Goal: Information Seeking & Learning: Learn about a topic

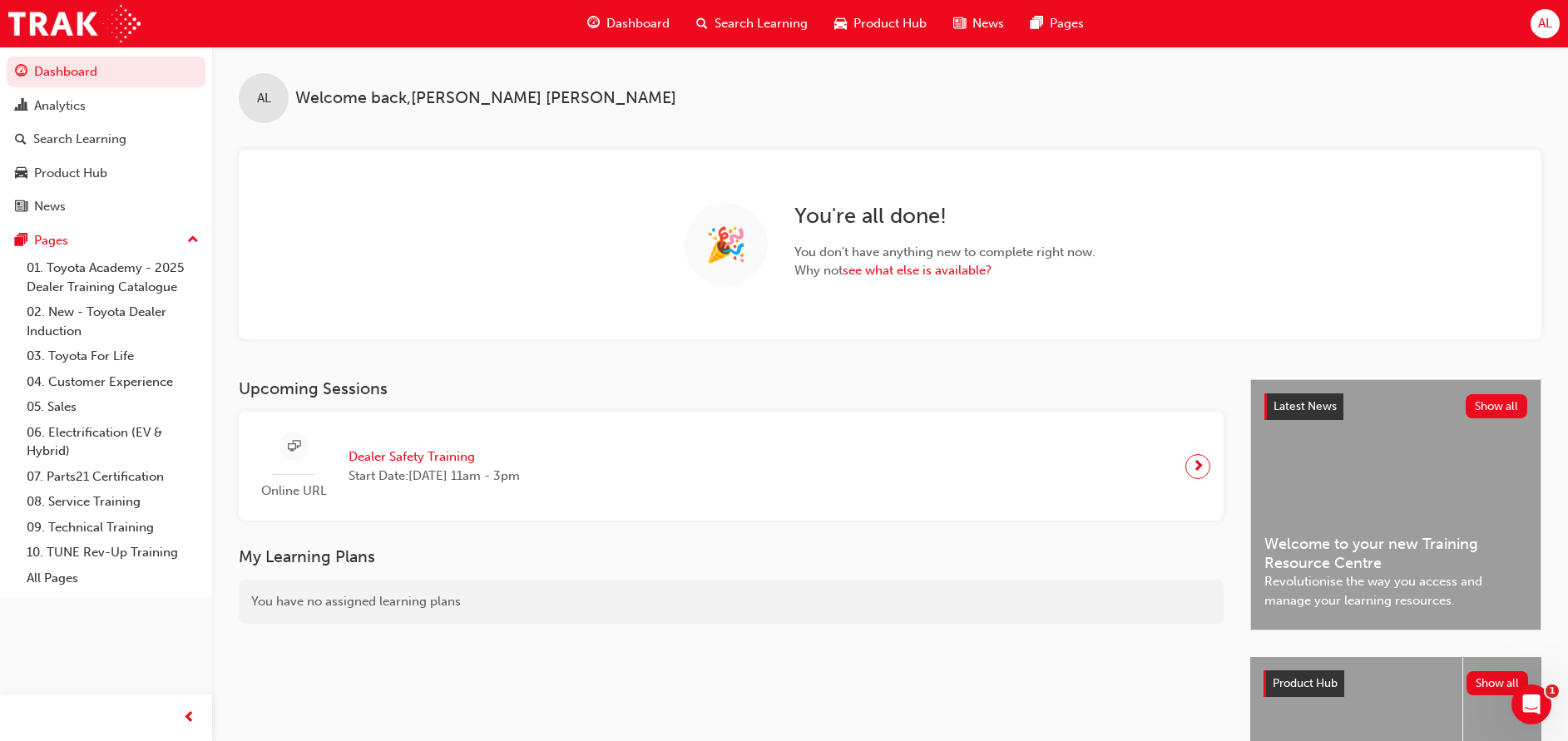
click at [782, 13] on div "Search Learning" at bounding box center [751, 23] width 138 height 34
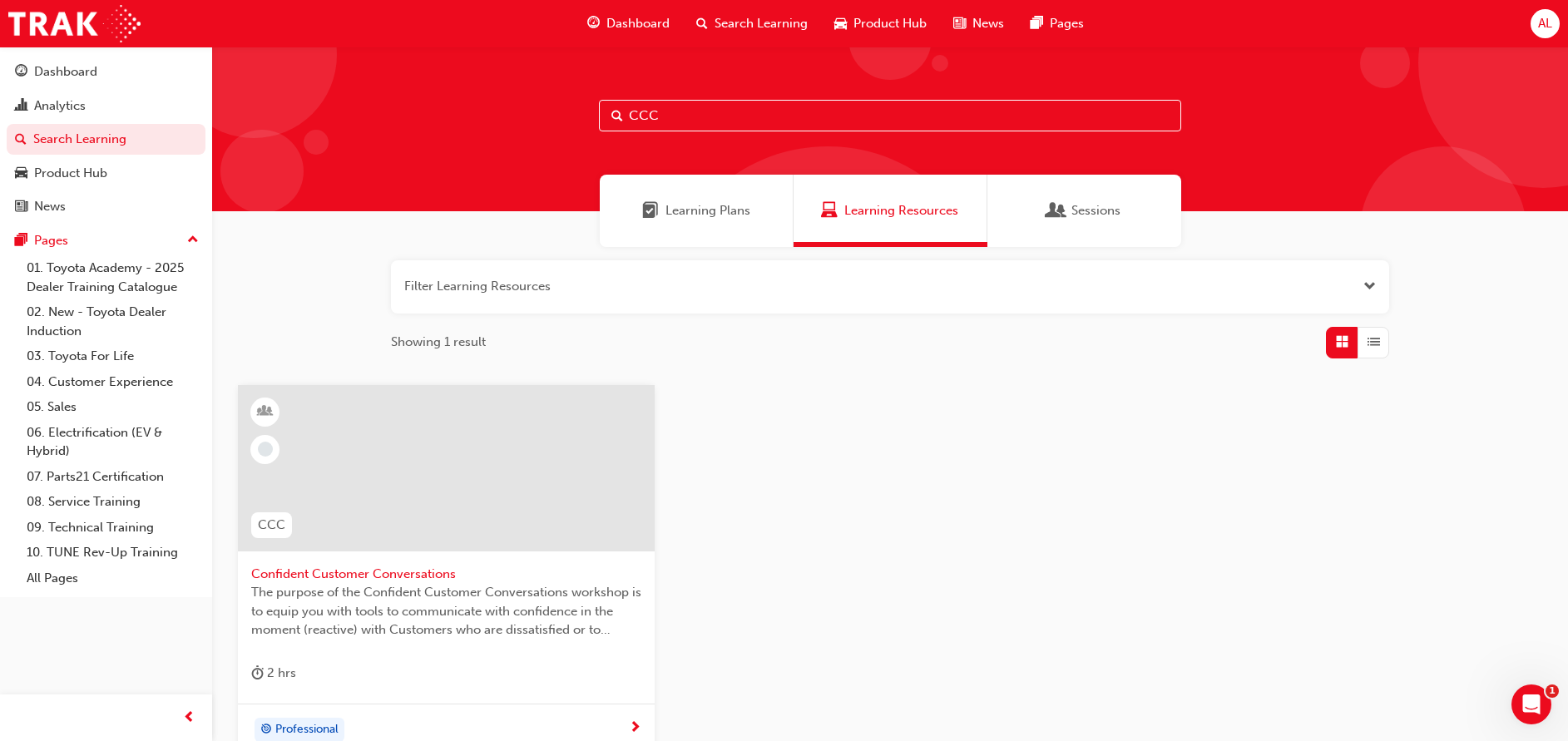
click at [430, 567] on span "Confident Customer Conversations" at bounding box center [446, 574] width 390 height 19
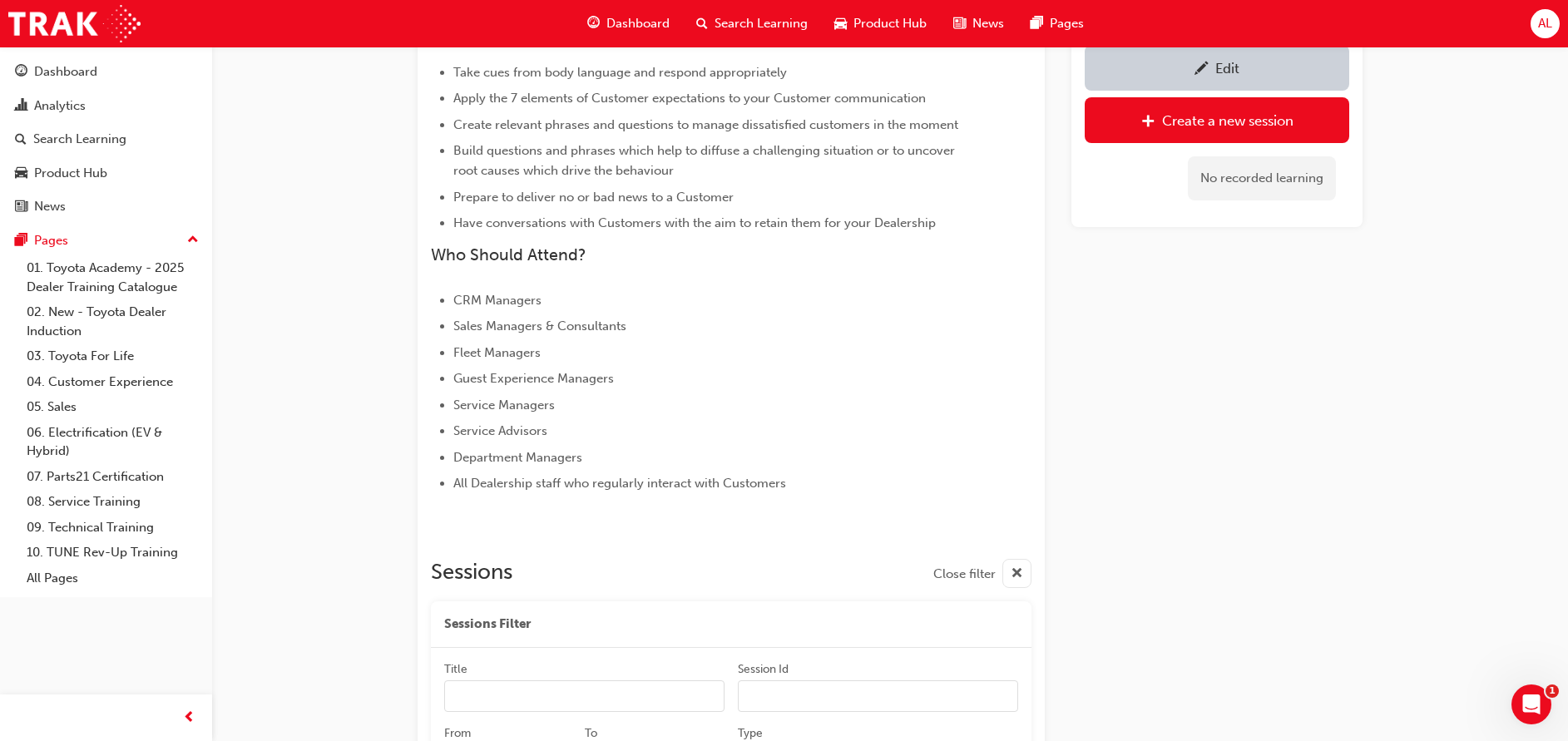
scroll to position [738, 0]
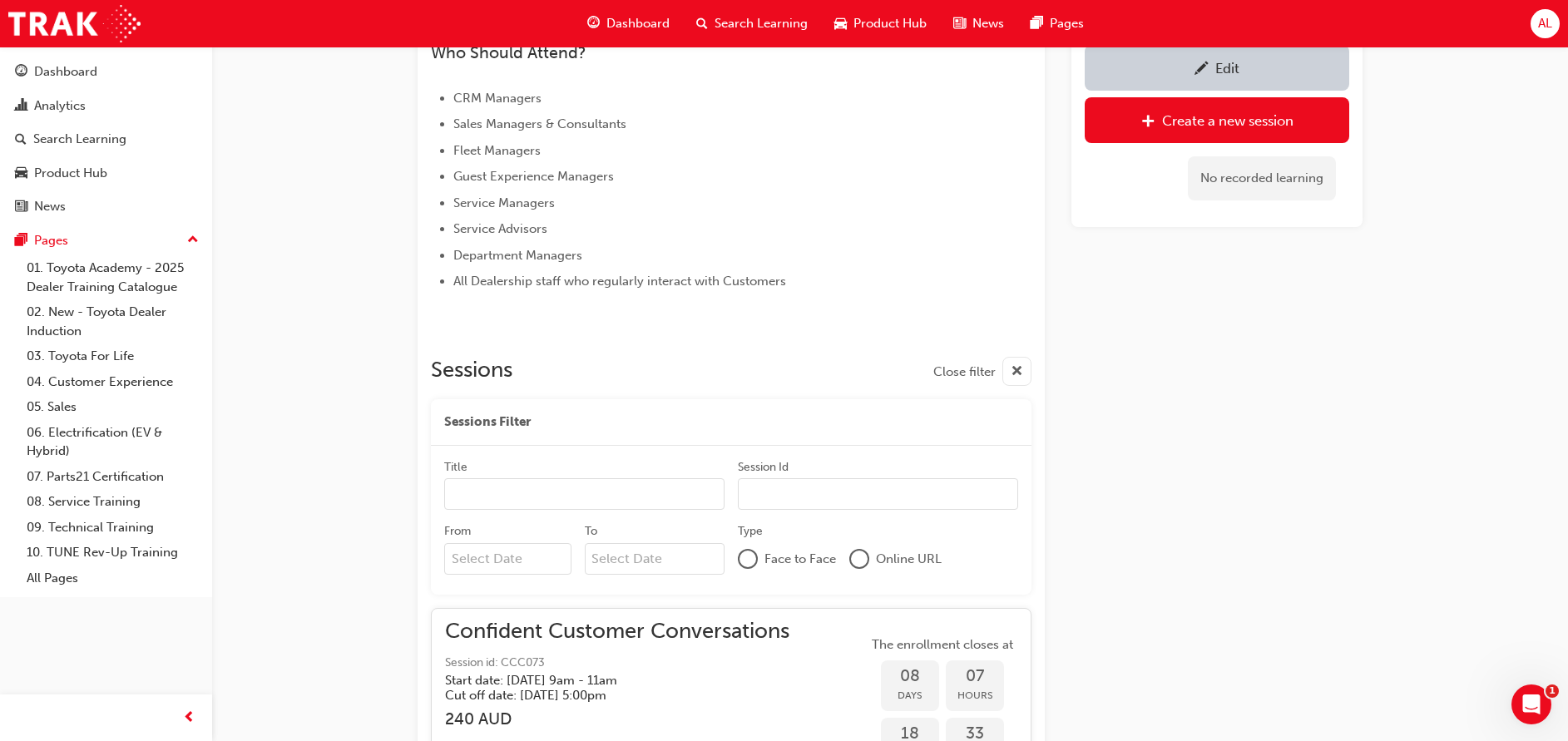
click at [1201, 71] on span "pencil-icon" at bounding box center [1201, 70] width 14 height 17
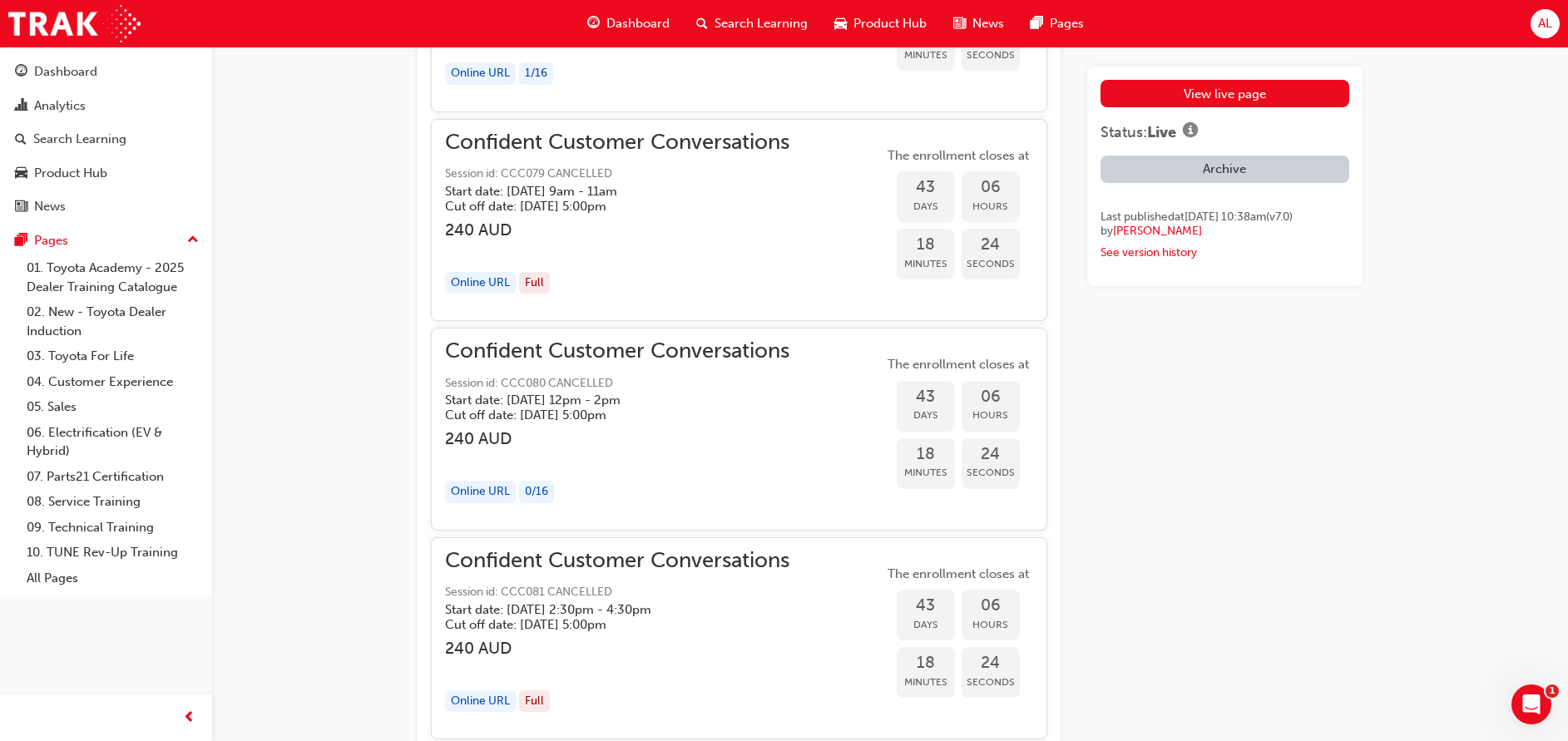
scroll to position [4296, 0]
click at [687, 275] on div "Online URL Full" at bounding box center [616, 286] width 344 height 22
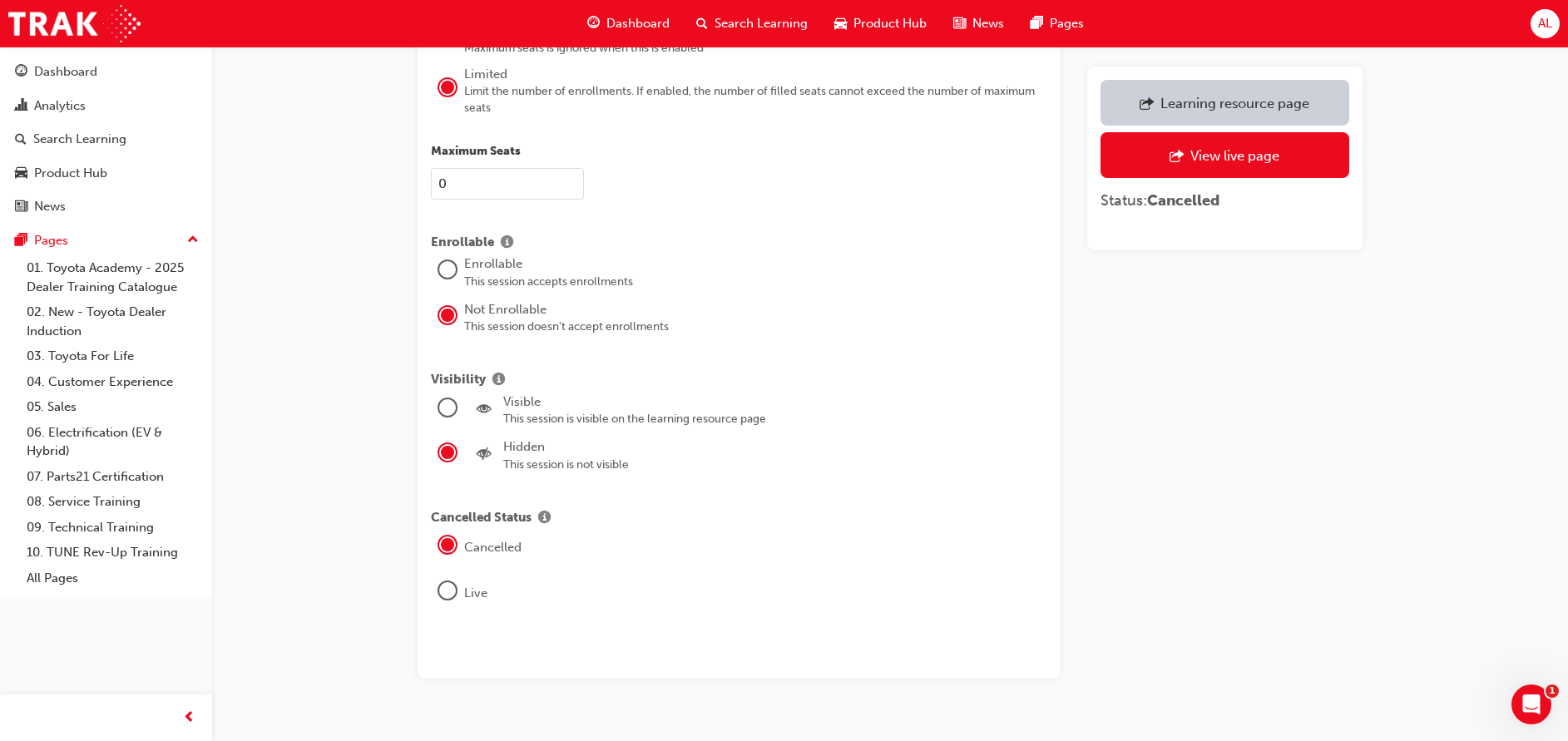
scroll to position [2136, 0]
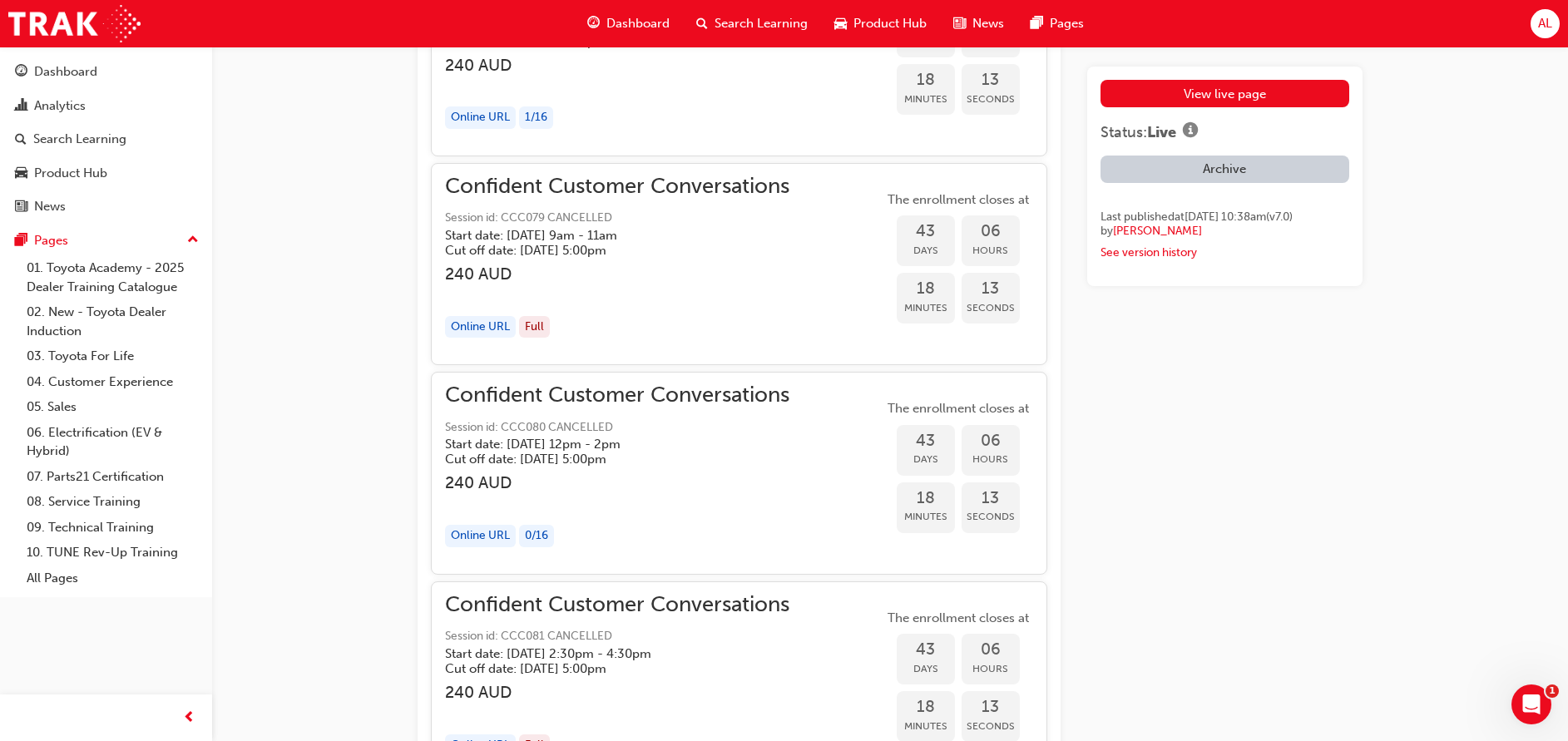
scroll to position [4221, 0]
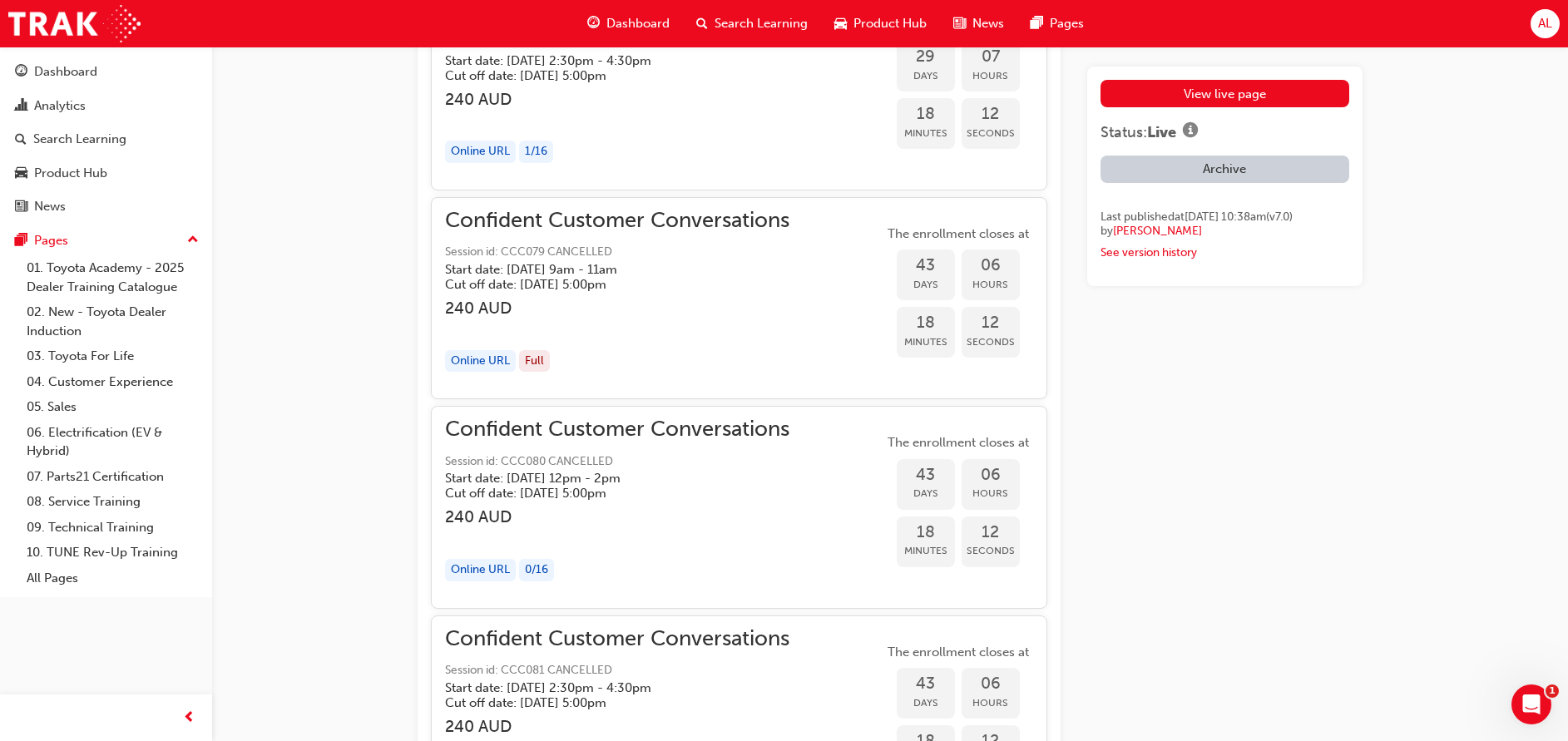
click at [731, 536] on div "button" at bounding box center [616, 536] width 344 height 19
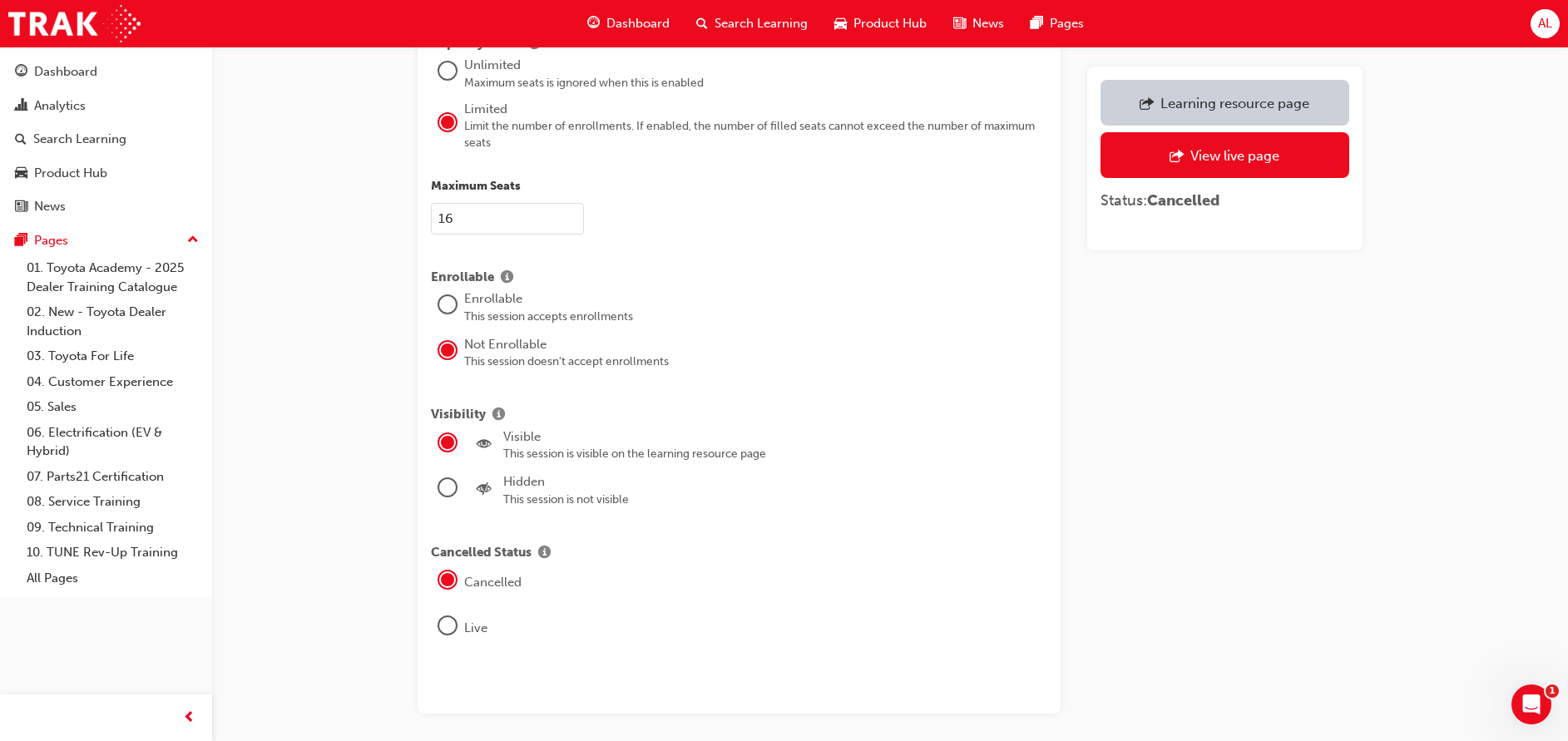
scroll to position [2055, 0]
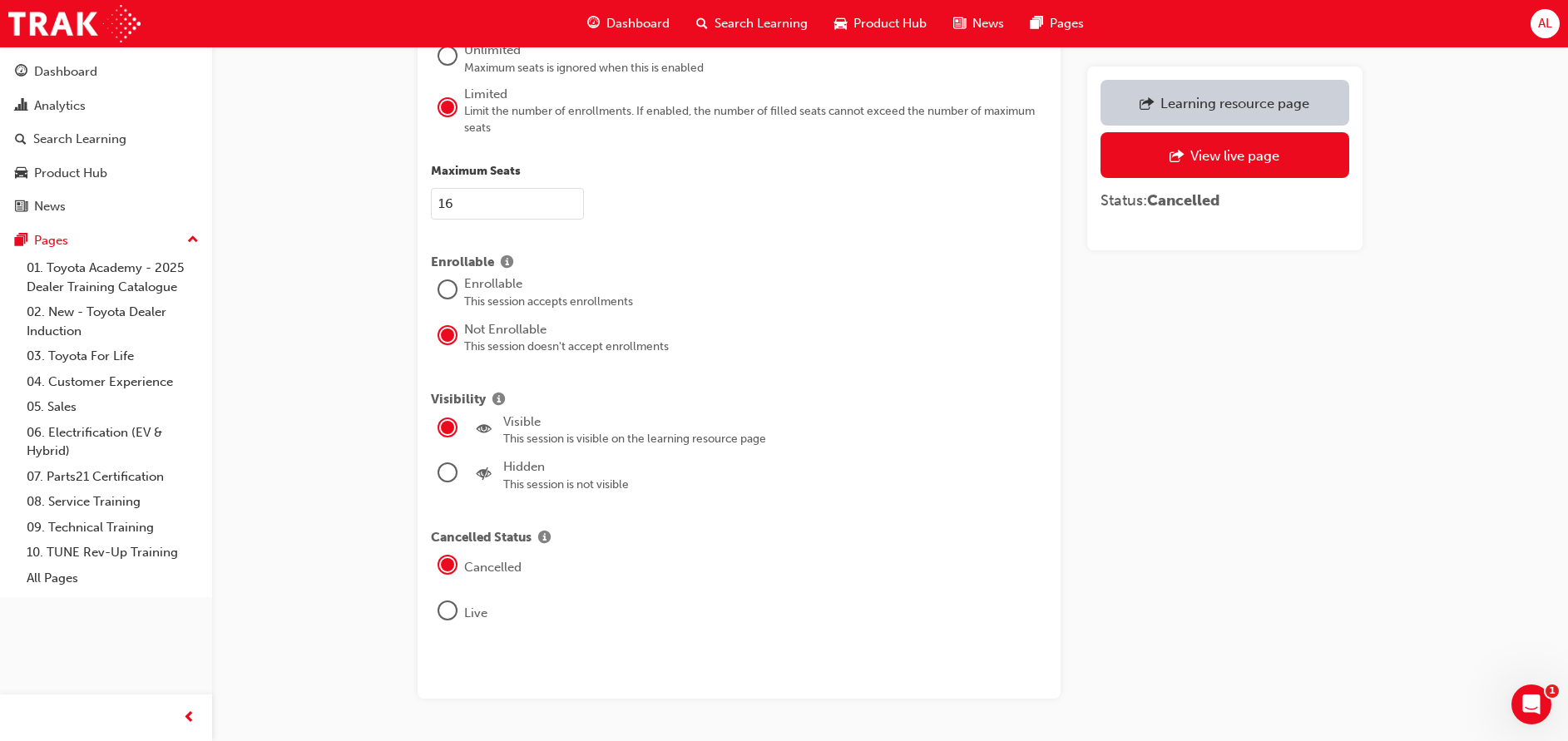
click at [441, 480] on div at bounding box center [447, 472] width 17 height 17
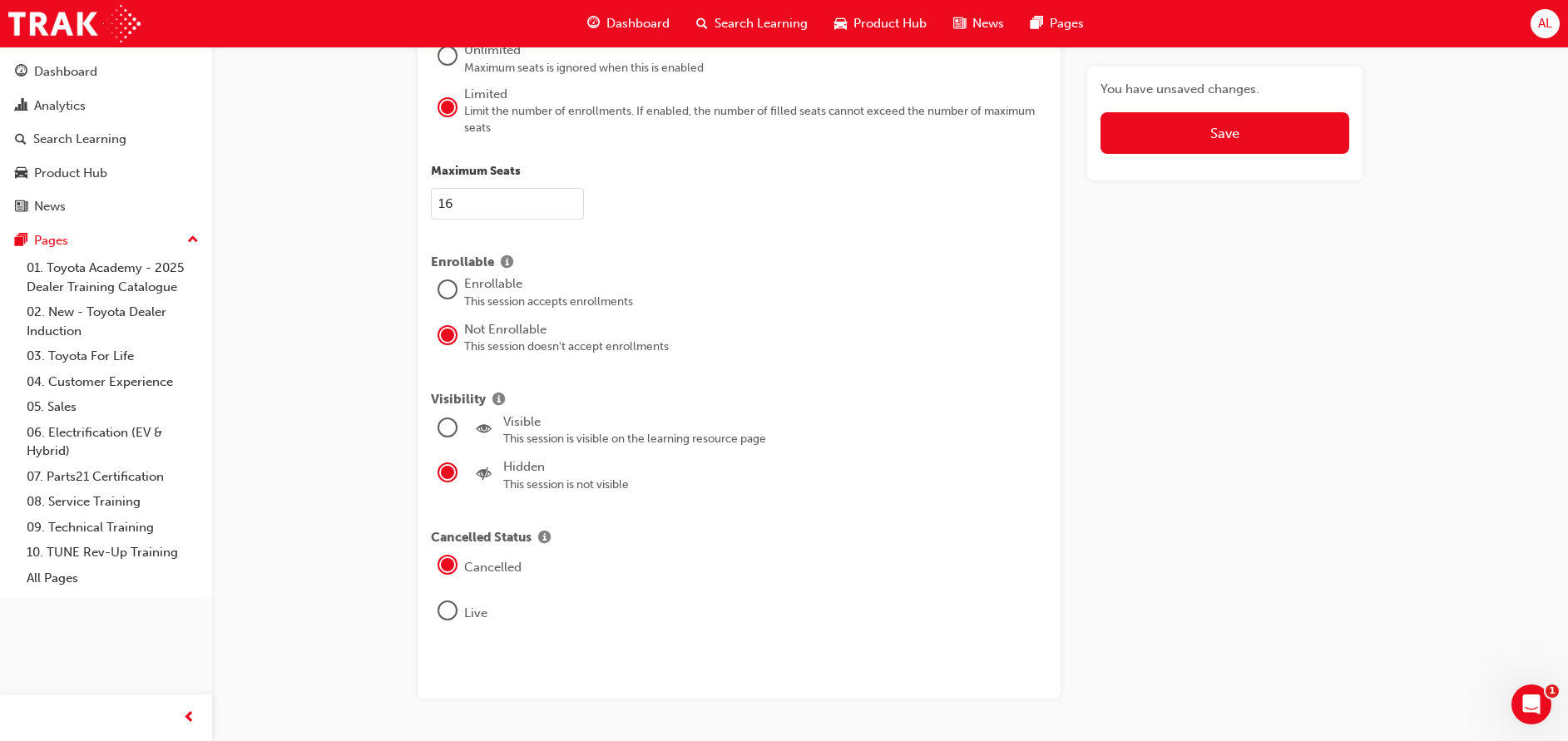
click at [449, 435] on div at bounding box center [447, 427] width 17 height 17
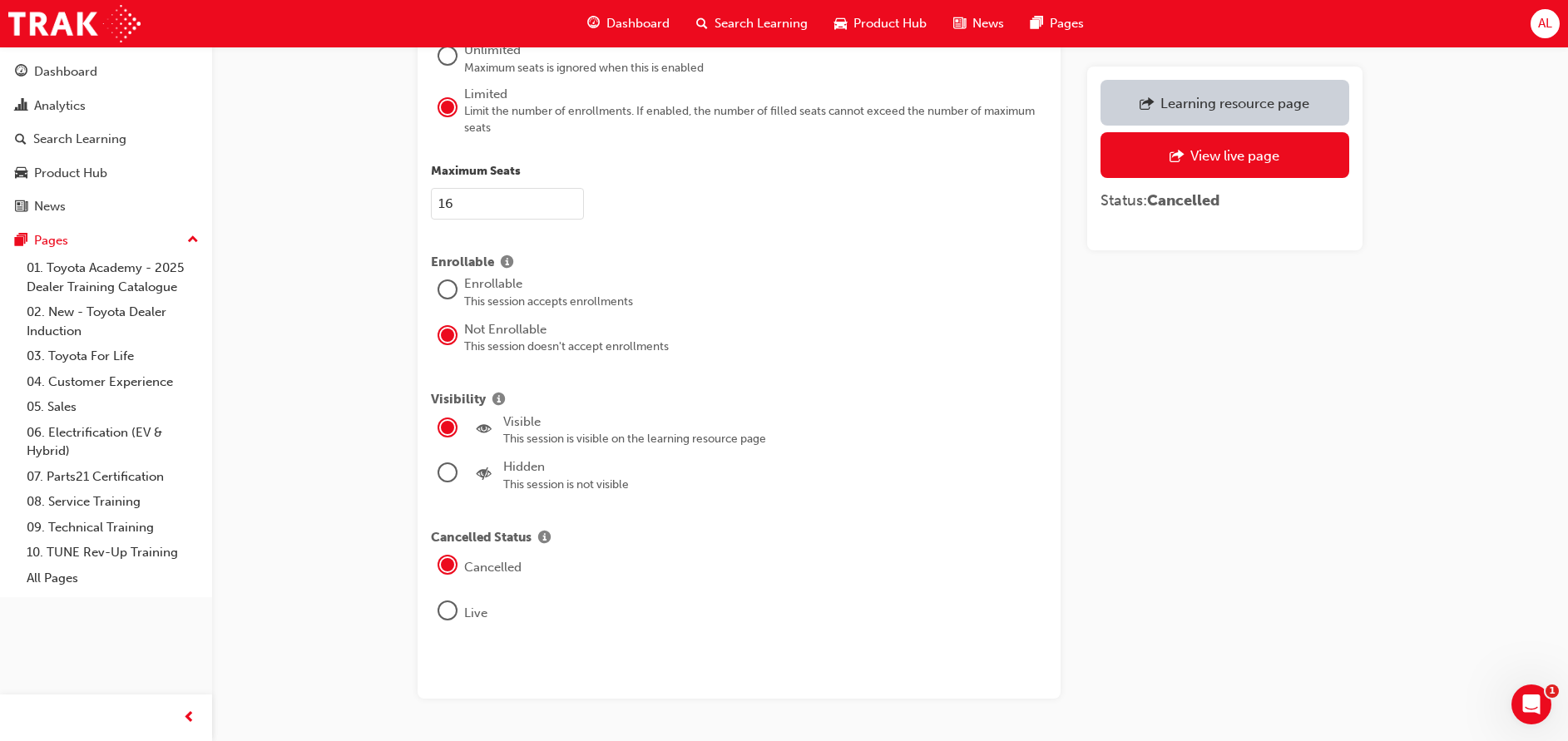
click at [446, 480] on div at bounding box center [447, 472] width 17 height 17
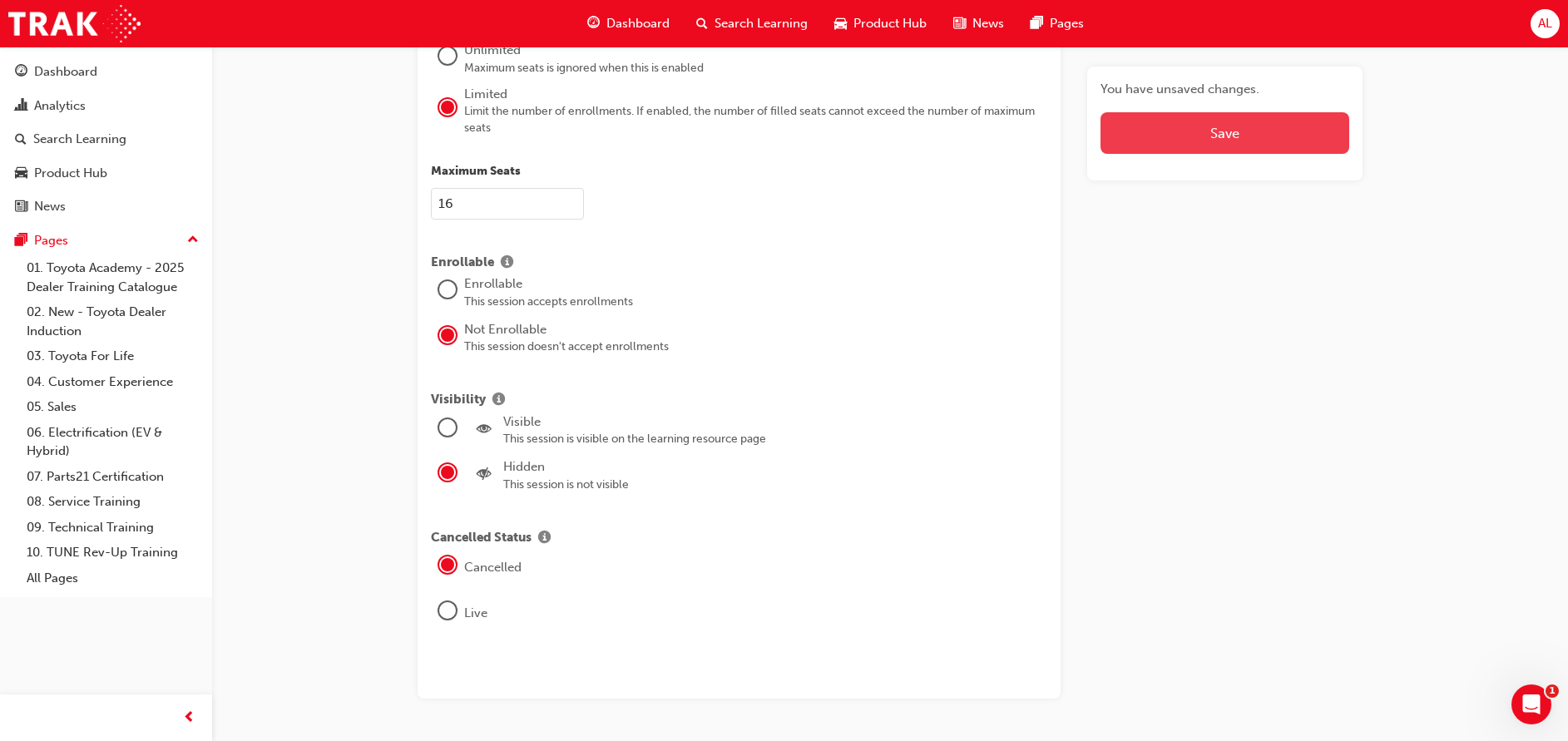
click at [1191, 144] on button "Save" at bounding box center [1224, 132] width 249 height 41
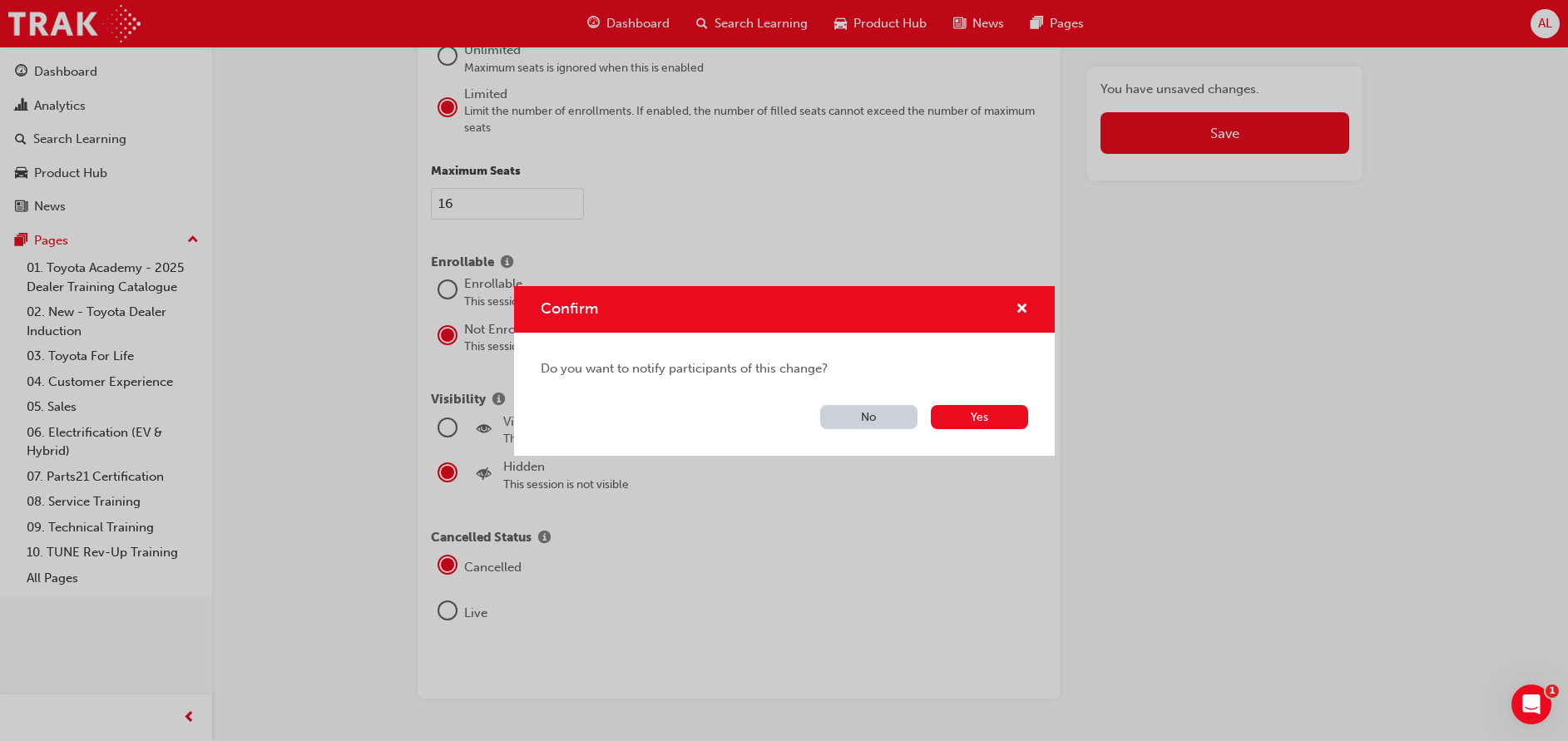
click at [900, 415] on button "No" at bounding box center [869, 417] width 97 height 24
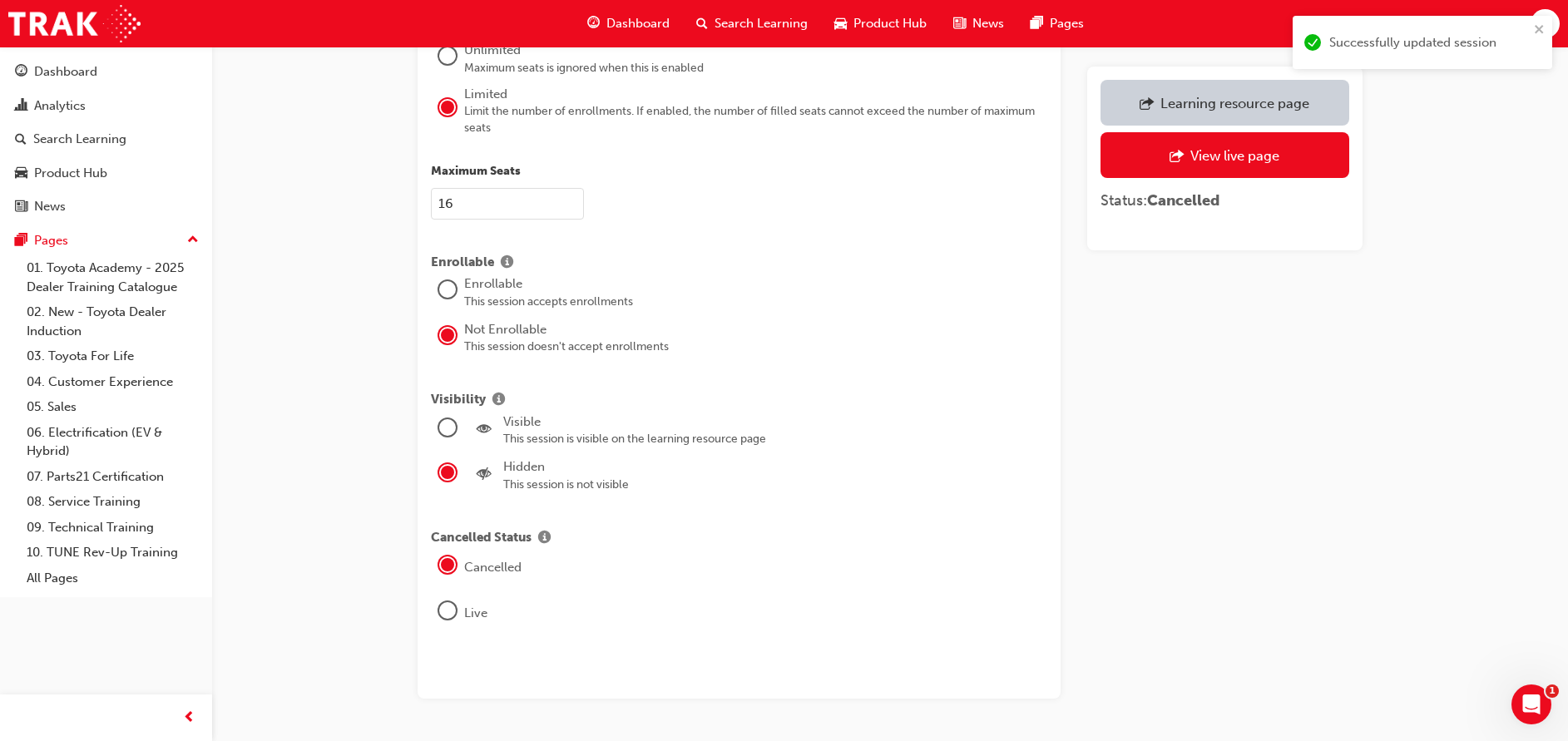
click at [1240, 109] on div "Learning resource page" at bounding box center [1235, 103] width 149 height 17
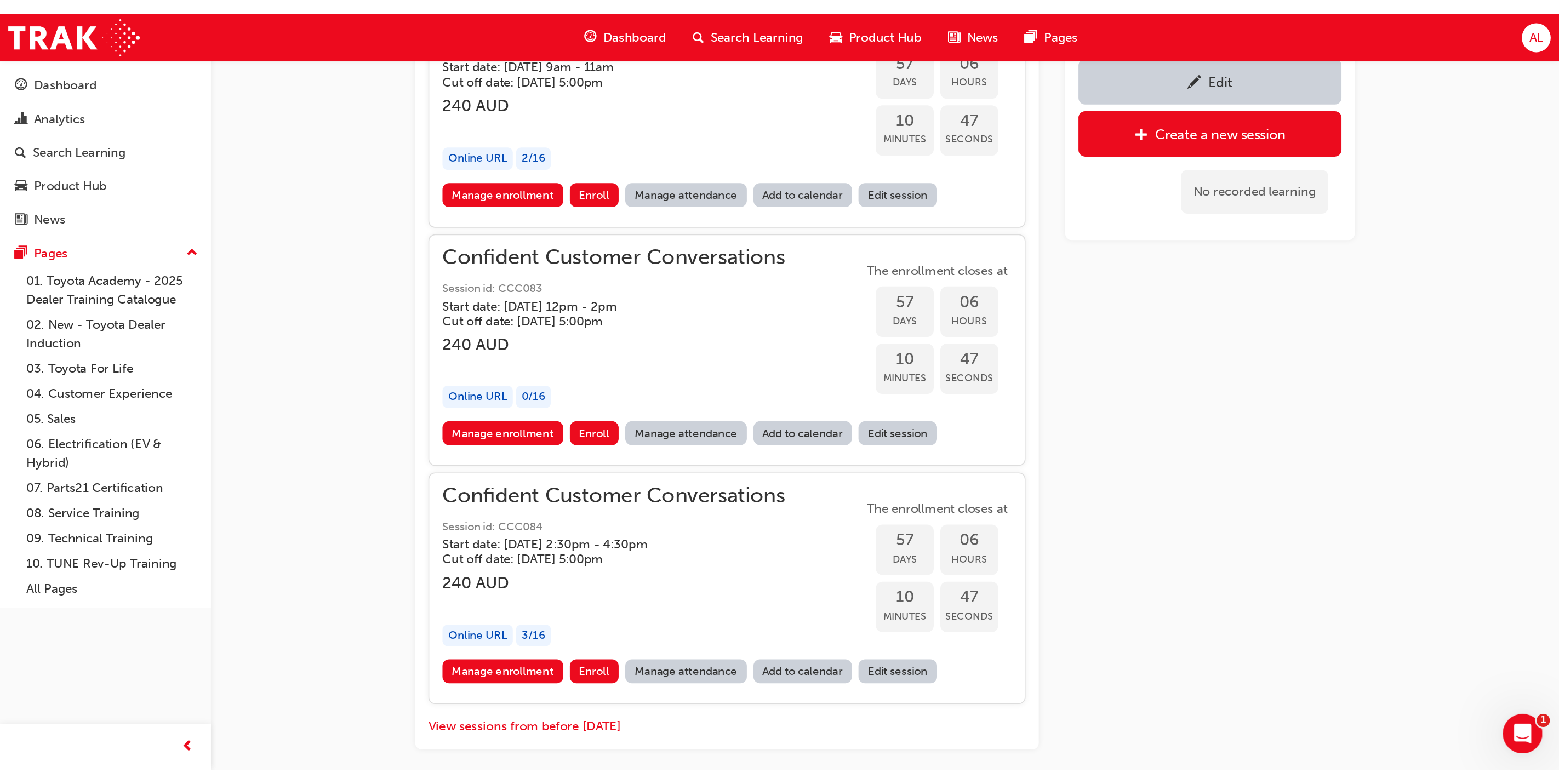
scroll to position [1607, 0]
